Goal: Check status: Check status

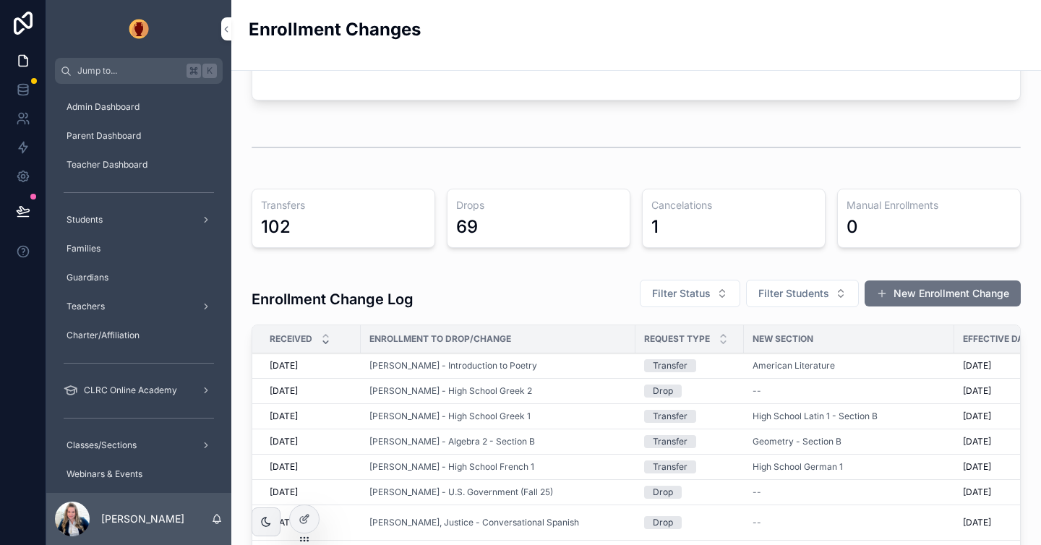
scroll to position [138, 0]
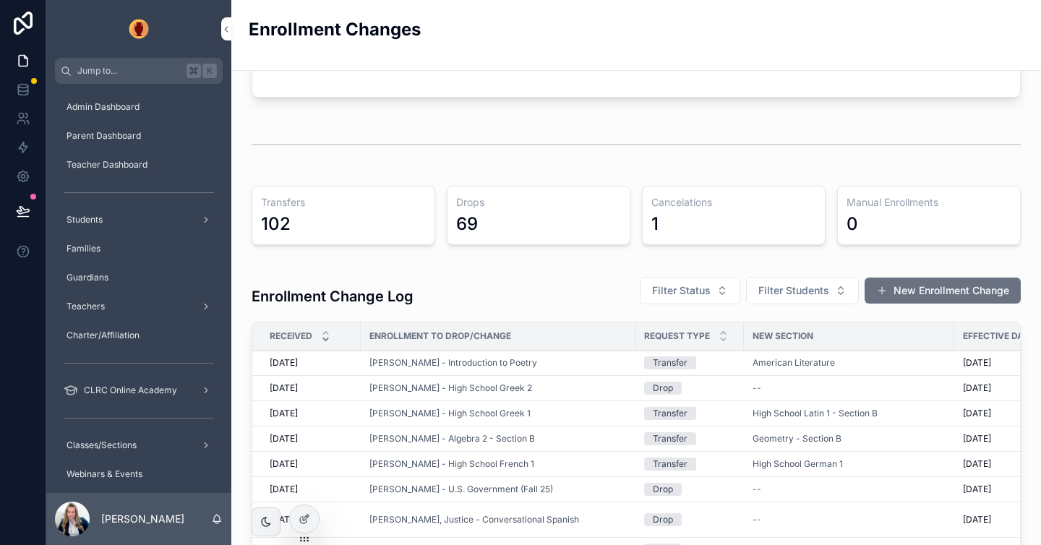
click at [326, 340] on icon "scrollable content" at bounding box center [325, 339] width 5 height 2
click at [327, 332] on icon "scrollable content" at bounding box center [325, 333] width 5 height 2
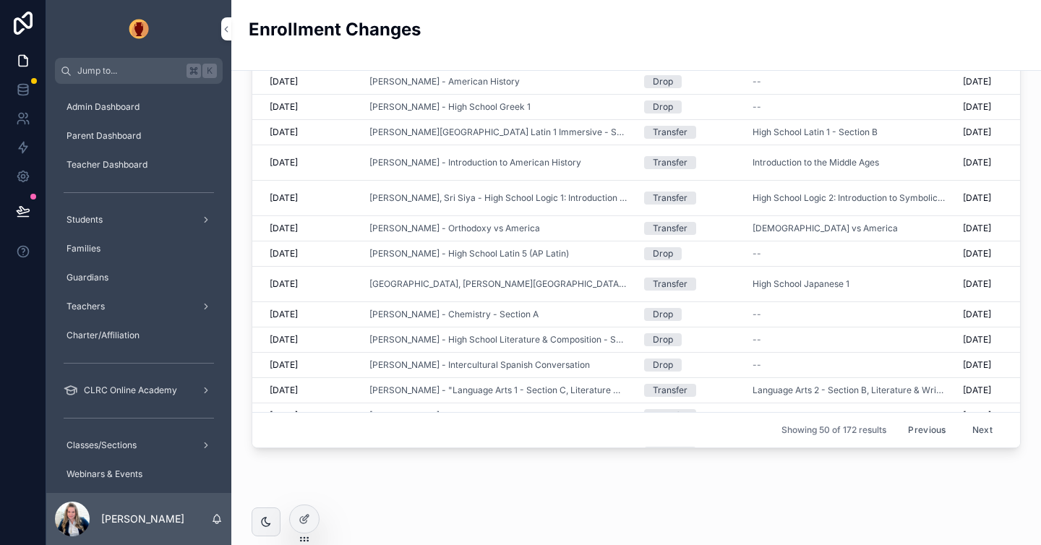
scroll to position [452, 0]
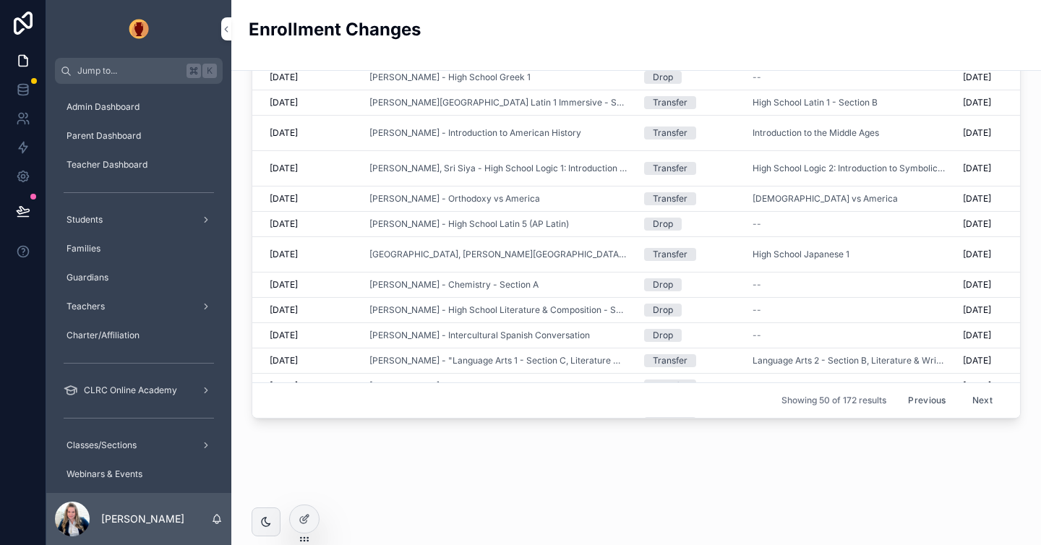
click at [913, 401] on button "Previous" at bounding box center [927, 400] width 58 height 22
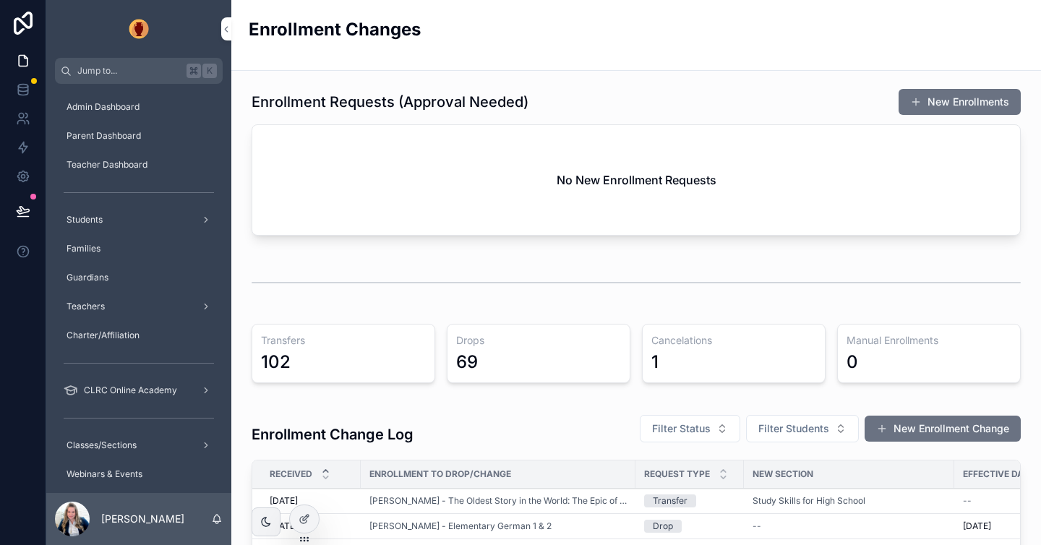
click at [326, 468] on icon "scrollable content" at bounding box center [325, 470] width 9 height 9
click at [812, 426] on span "Filter Students" at bounding box center [793, 428] width 71 height 14
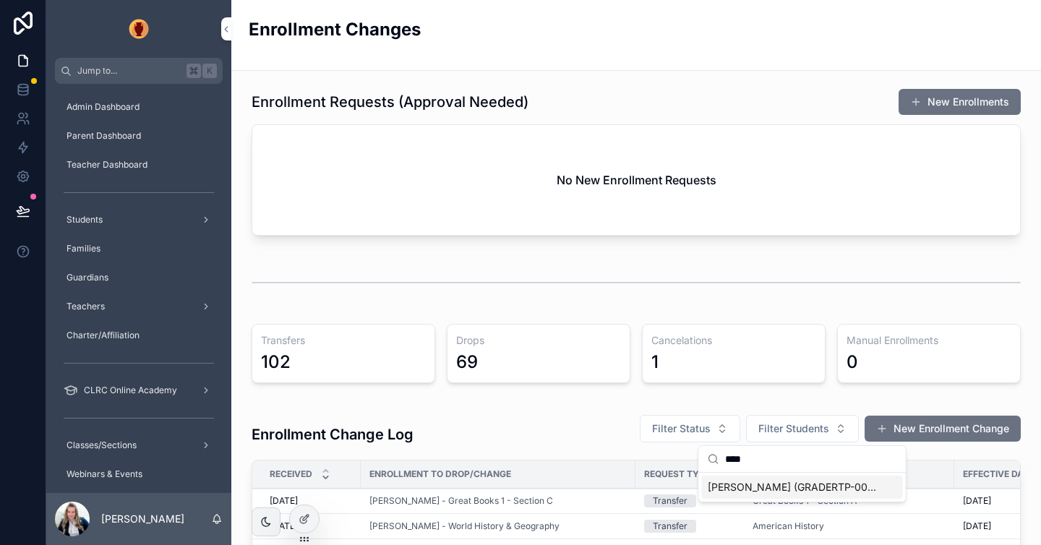
type input "****"
click at [787, 484] on span "[PERSON_NAME] (GRADERTP-00372-fgPP)" at bounding box center [793, 487] width 172 height 14
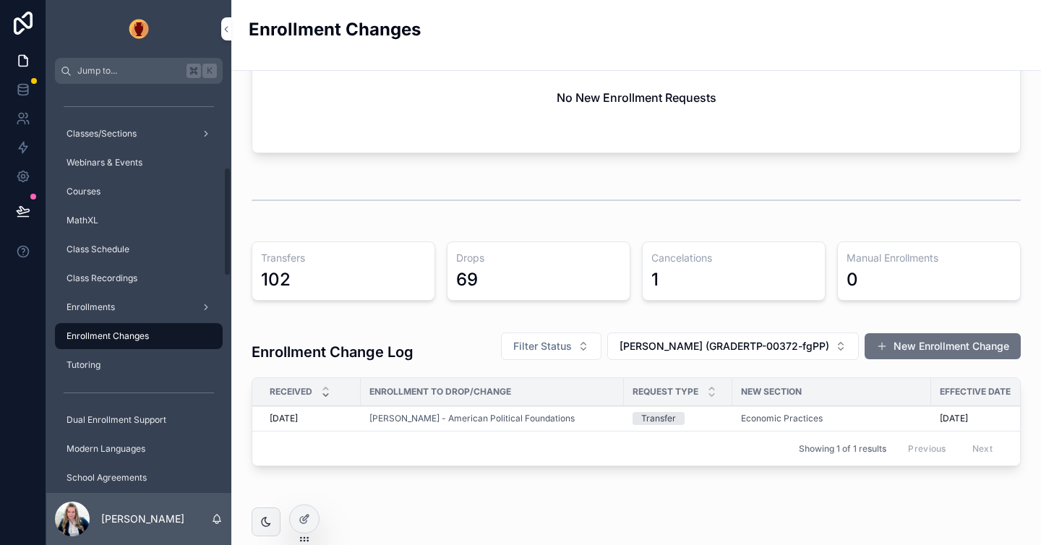
scroll to position [315, 0]
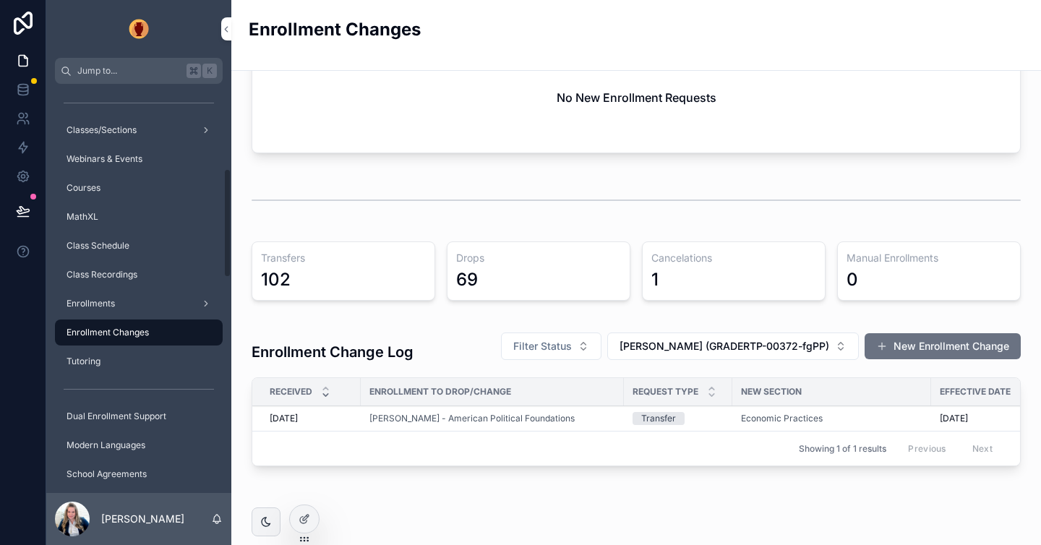
click at [135, 329] on span "Enrollment Changes" at bounding box center [107, 333] width 82 height 12
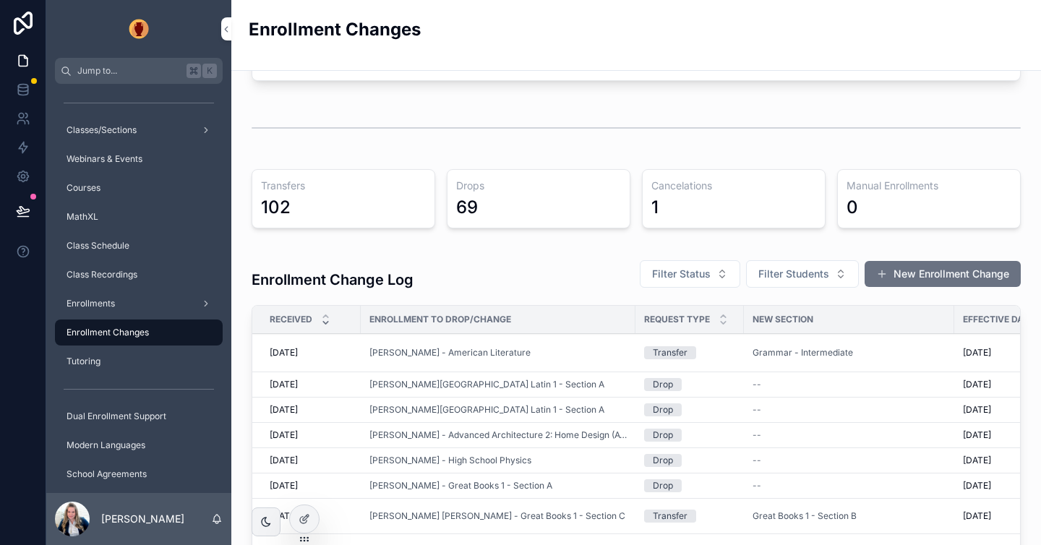
scroll to position [166, 0]
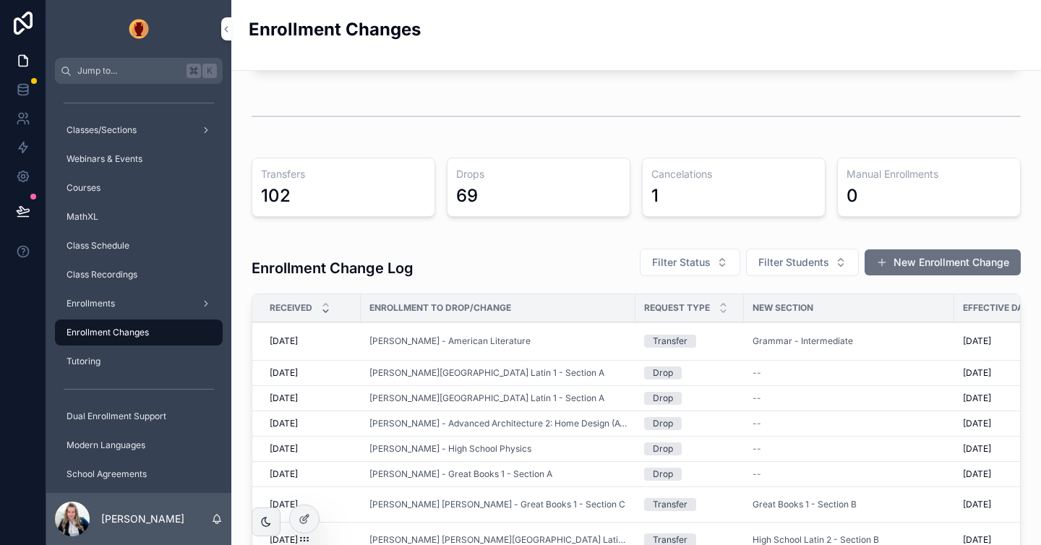
click at [713, 336] on div "Transfer" at bounding box center [689, 341] width 91 height 13
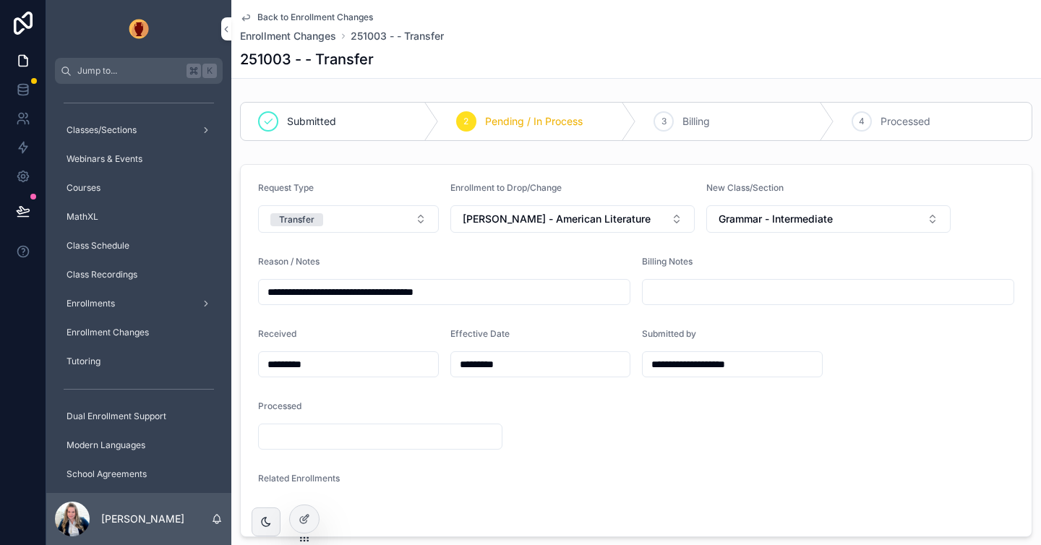
click at [696, 116] on span "Billing" at bounding box center [695, 121] width 27 height 14
click at [264, 12] on span "Back to Enrollment Changes" at bounding box center [315, 18] width 116 height 12
